Goal: Obtain resource: Download file/media

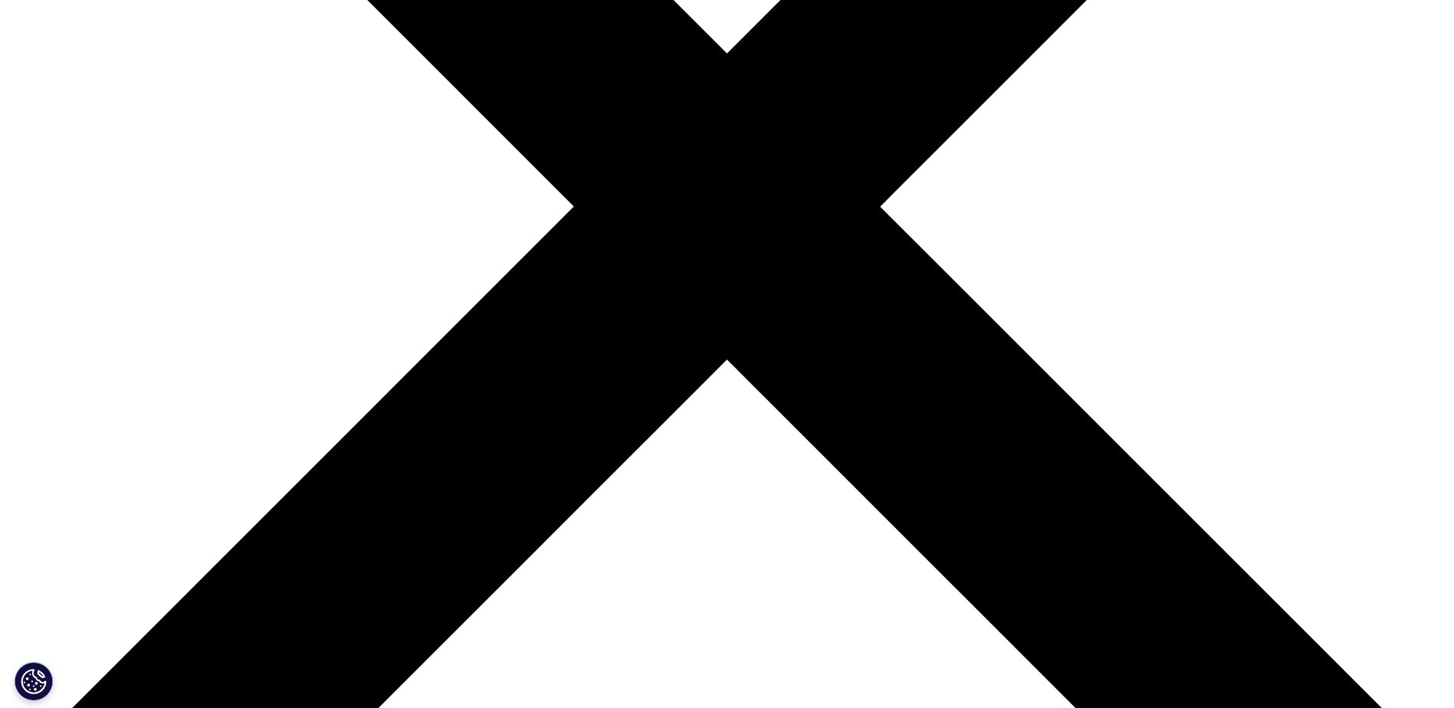
scroll to position [613, 0]
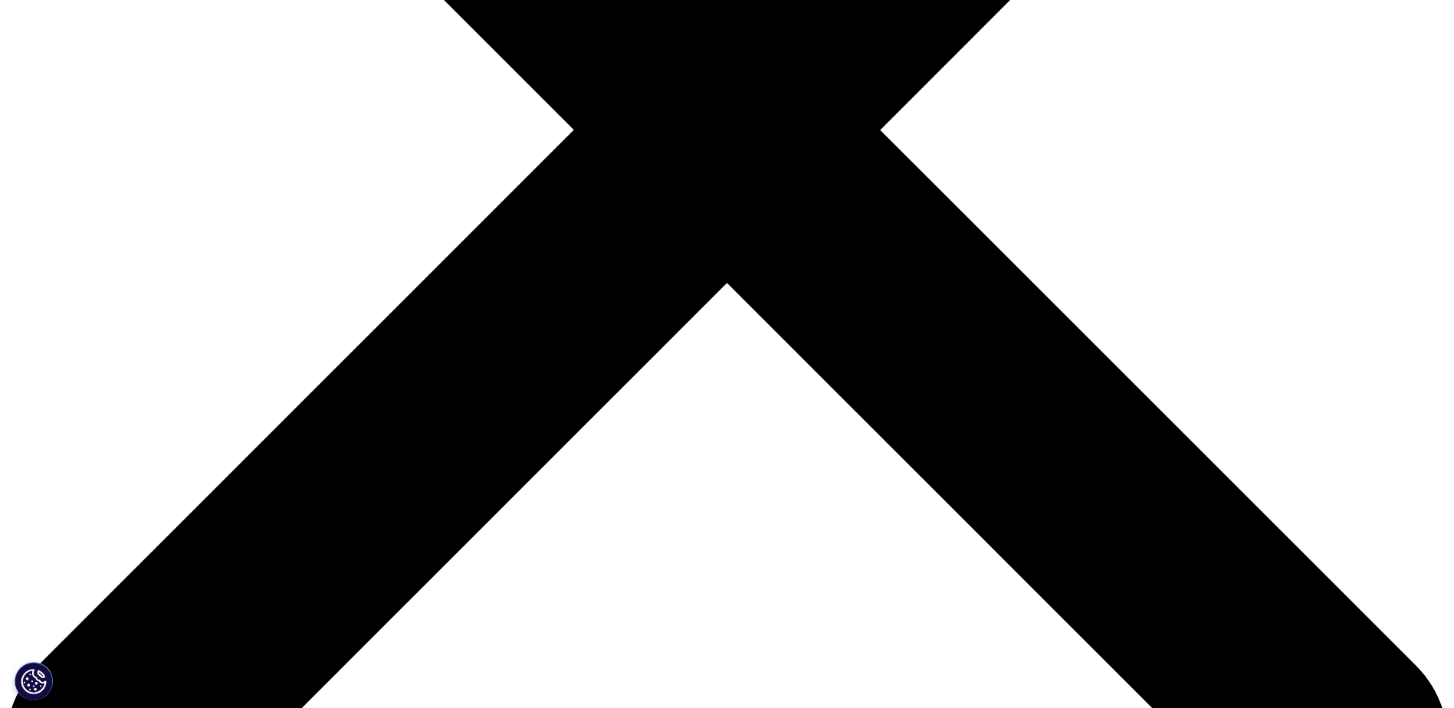
type input "[PERSON_NAME]"
type input "[PERSON_NAME][EMAIL_ADDRESS][PERSON_NAME][DOMAIN_NAME]"
type input "[PERSON_NAME] Healthcare Limited"
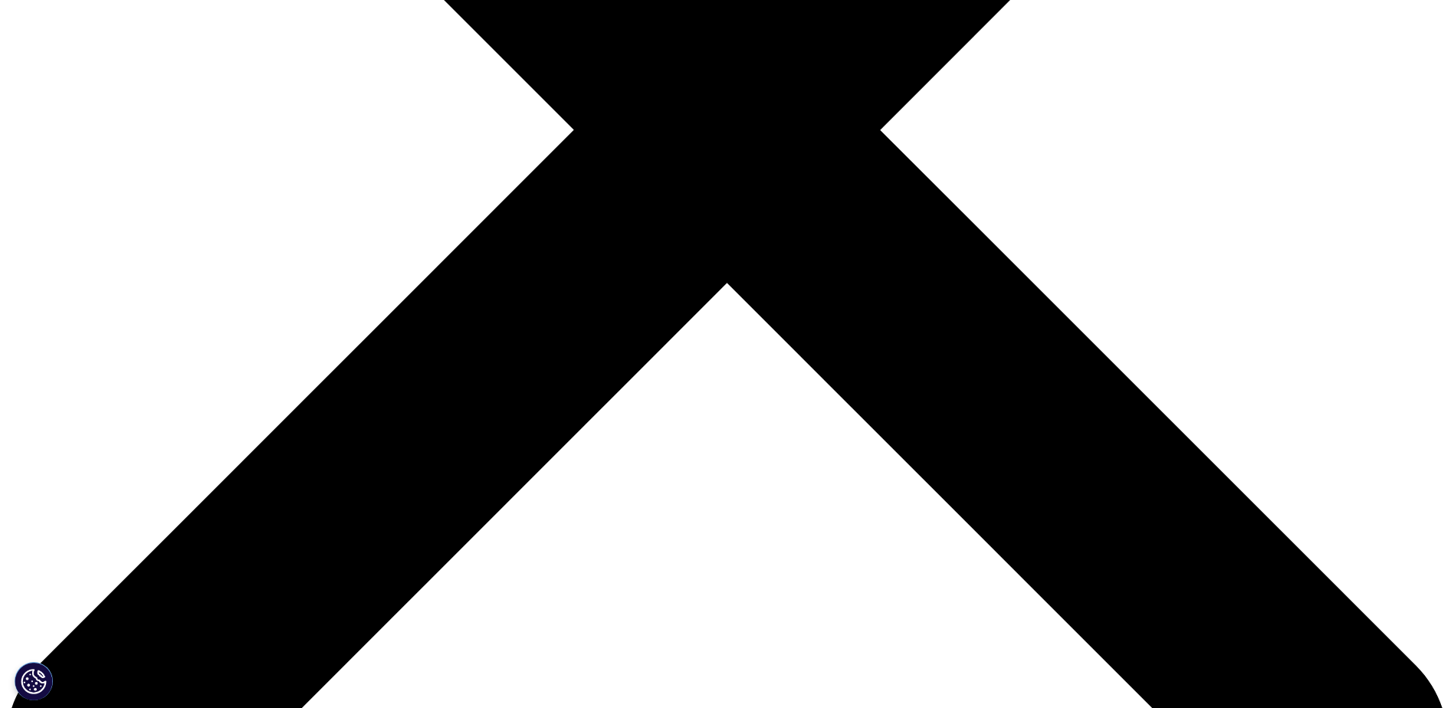
select select "[GEOGRAPHIC_DATA]"
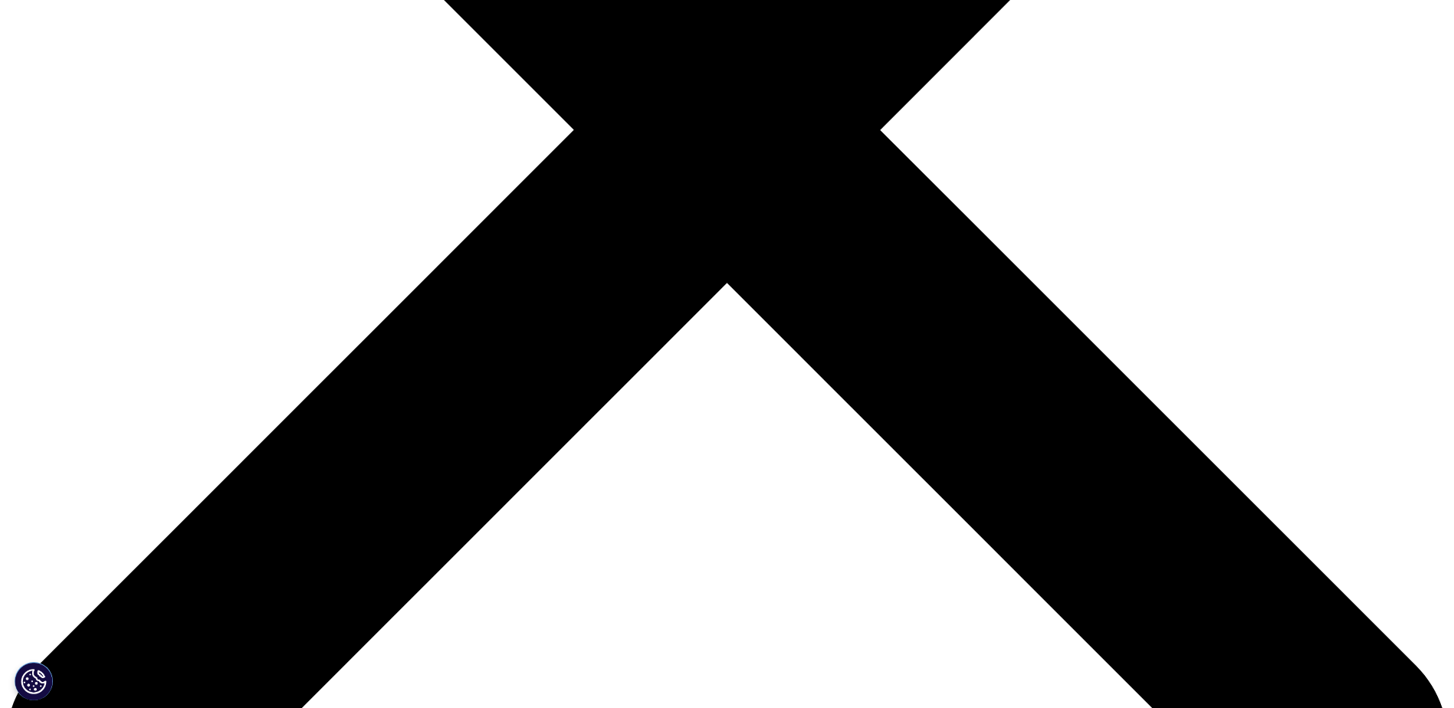
type input "Business Development Director"
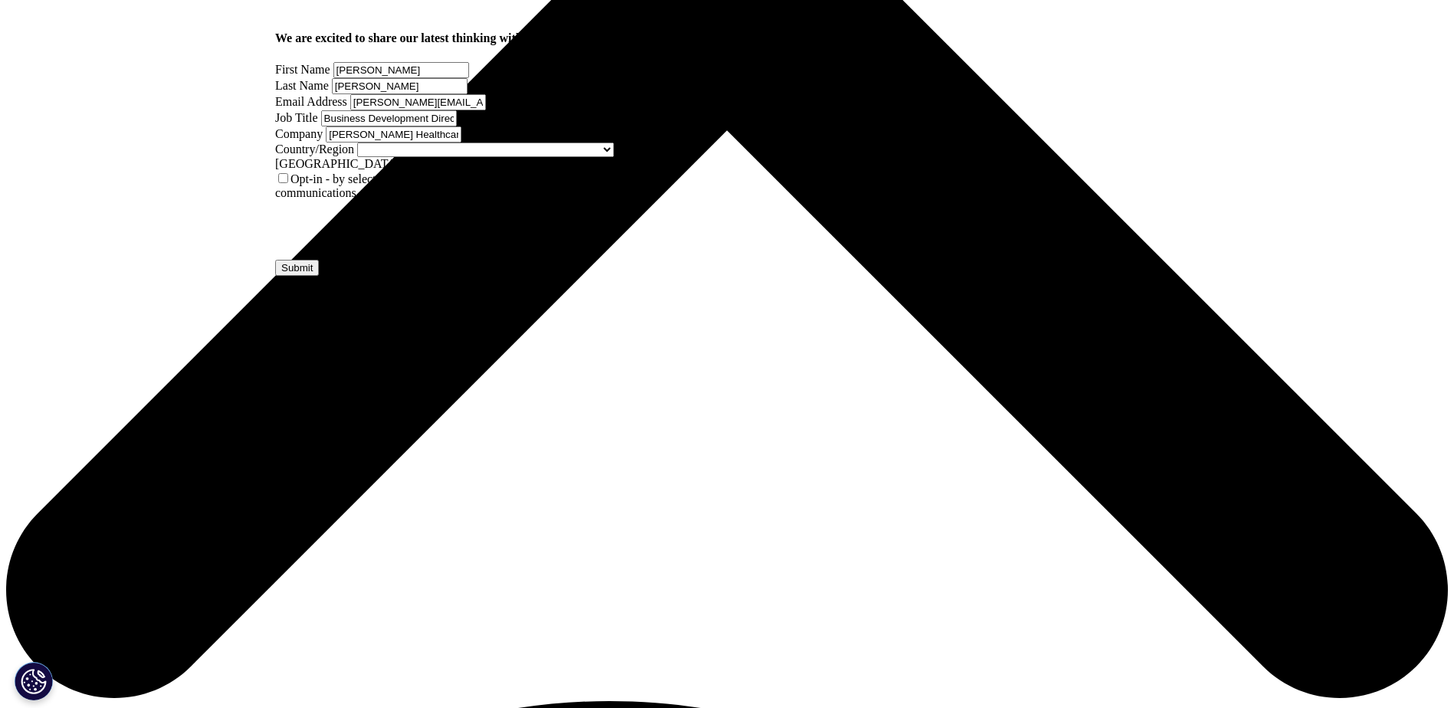
scroll to position [767, 0]
click at [319, 276] on input "Submit" at bounding box center [297, 268] width 44 height 16
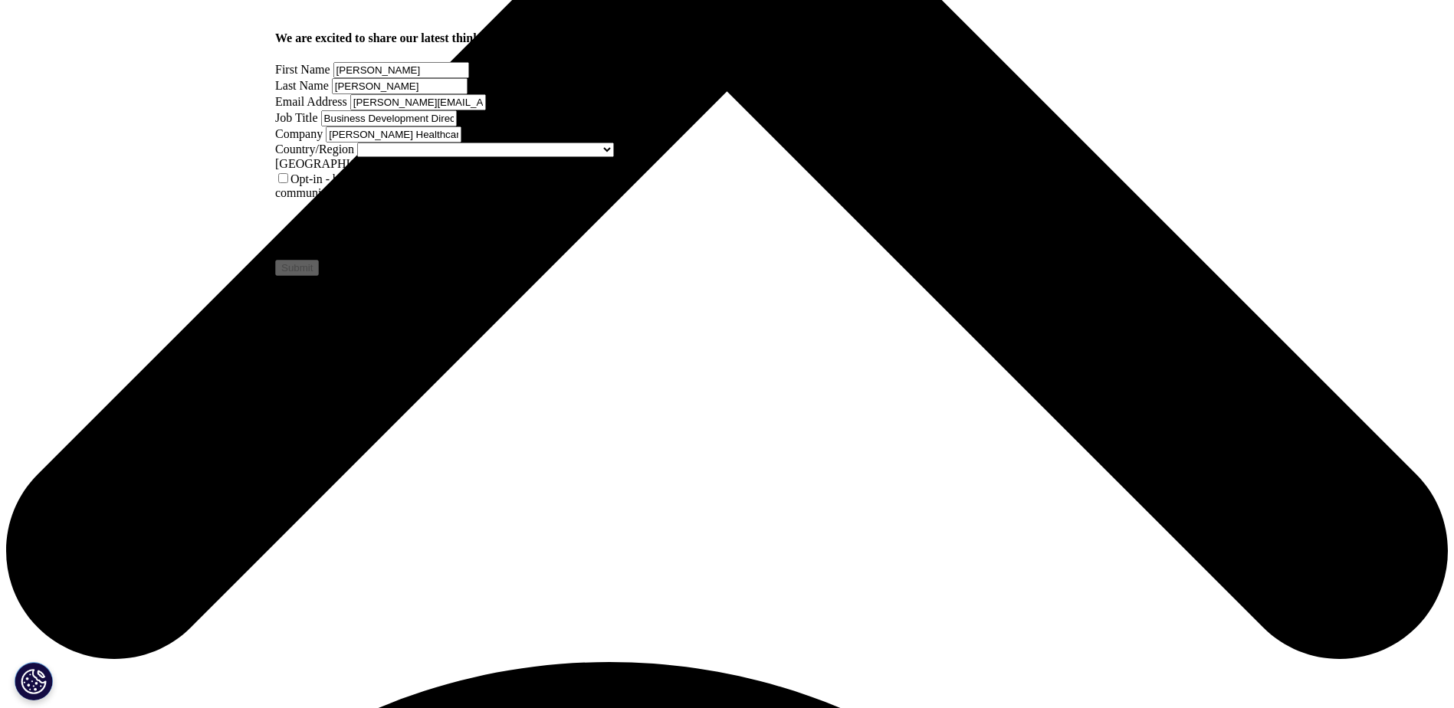
scroll to position [120, 372]
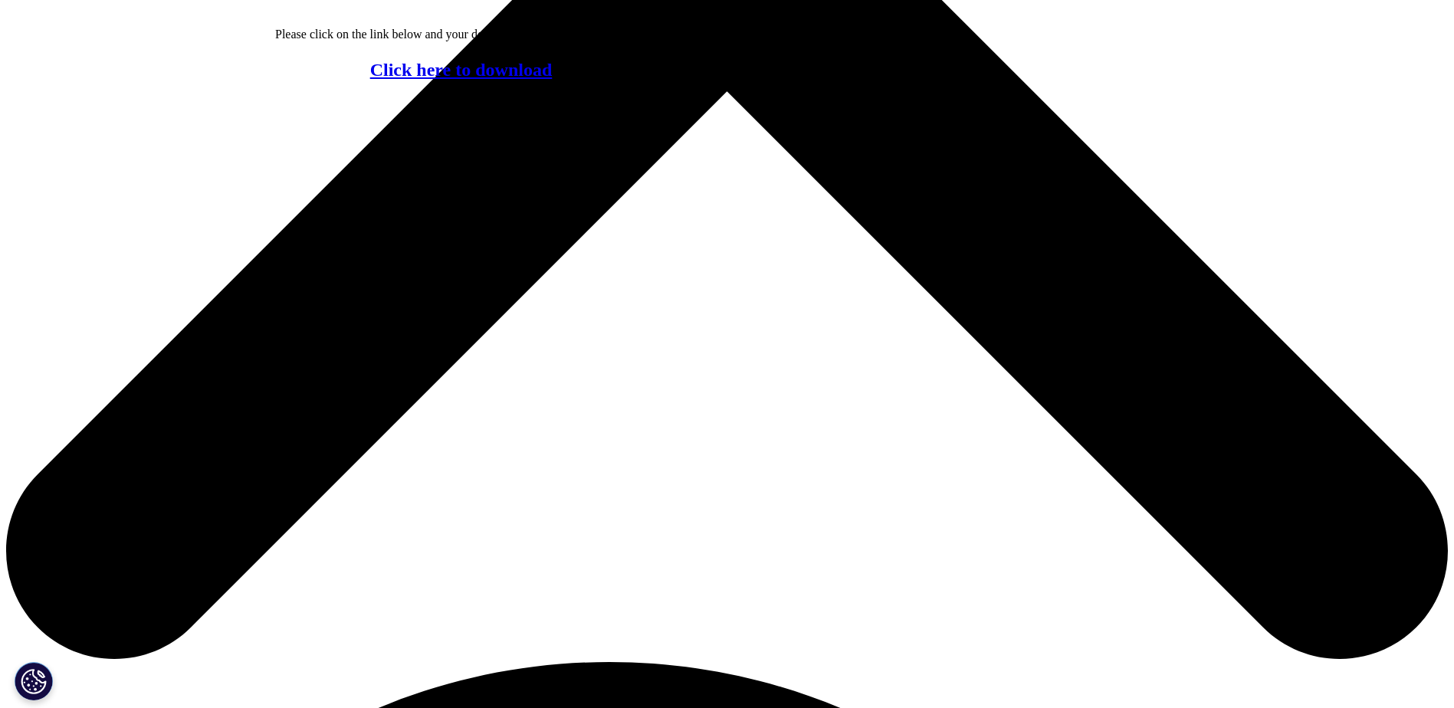
click at [471, 80] on link "Click here to download" at bounding box center [461, 70] width 182 height 20
